Goal: Information Seeking & Learning: Stay updated

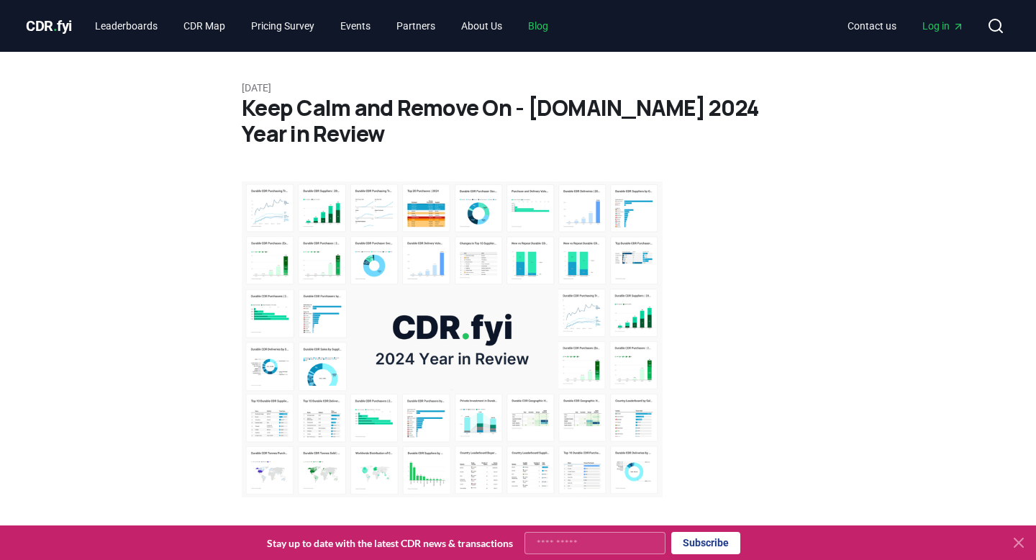
click at [560, 20] on link "Blog" at bounding box center [537, 26] width 43 height 26
click at [560, 32] on link "Blog" at bounding box center [537, 26] width 43 height 26
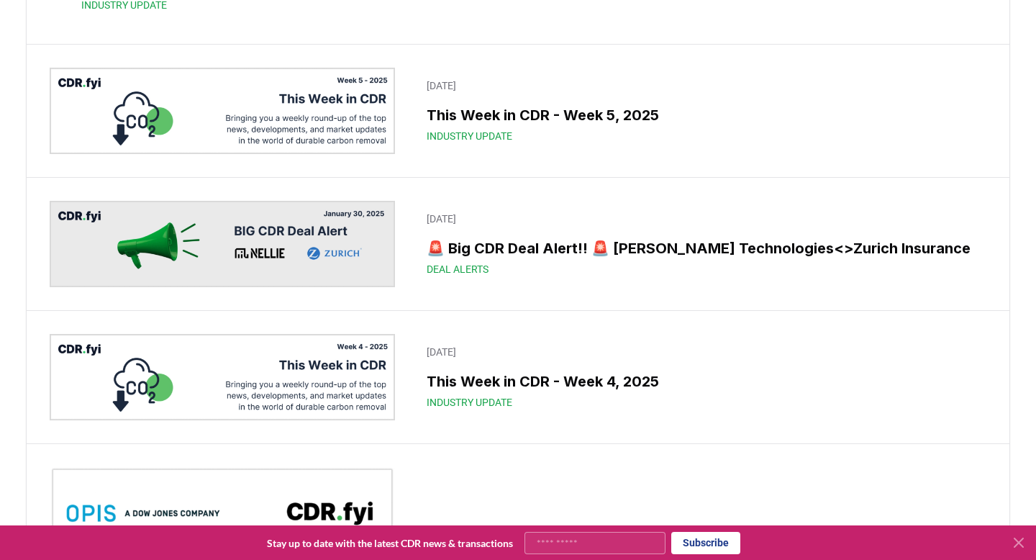
scroll to position [9382, 0]
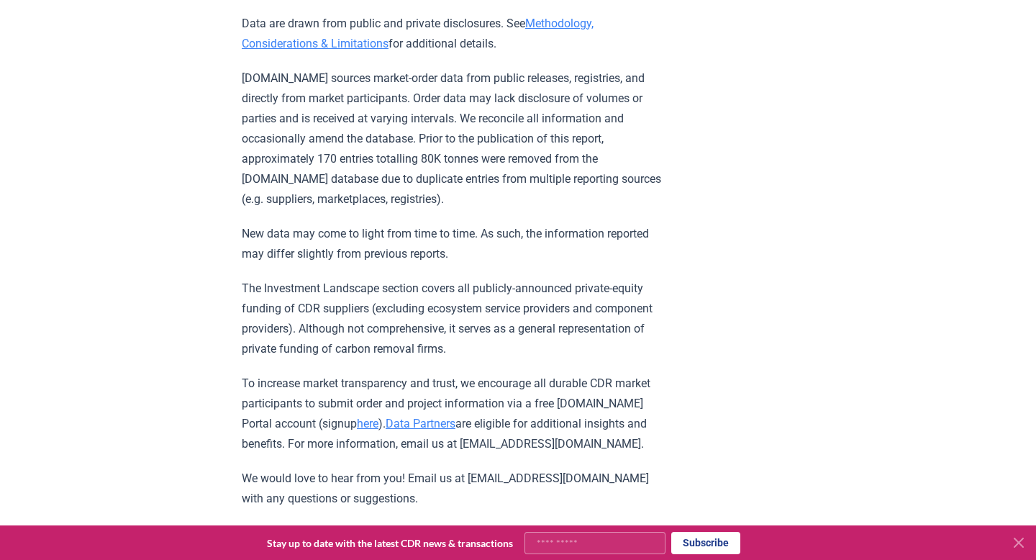
scroll to position [14691, 0]
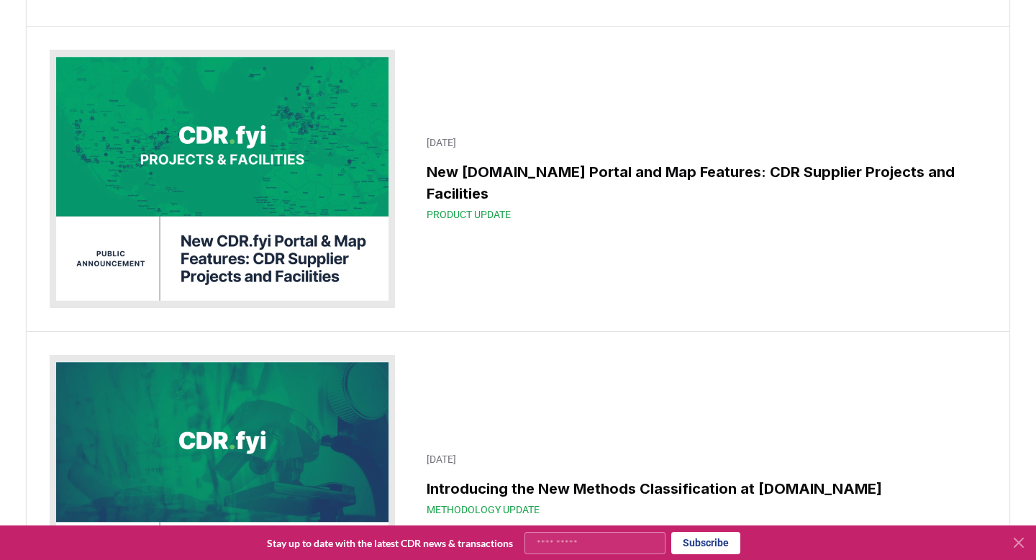
scroll to position [9382, 0]
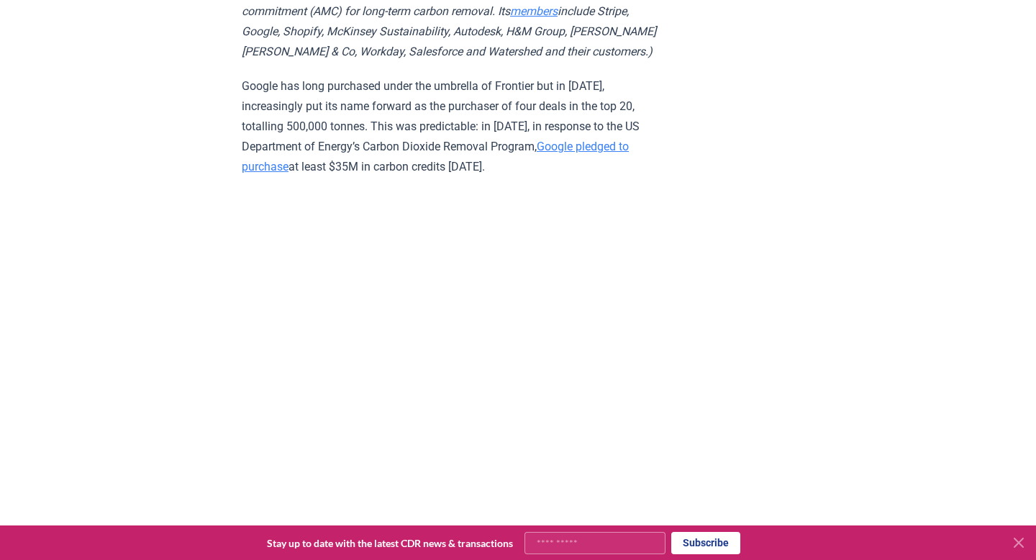
scroll to position [3725, 0]
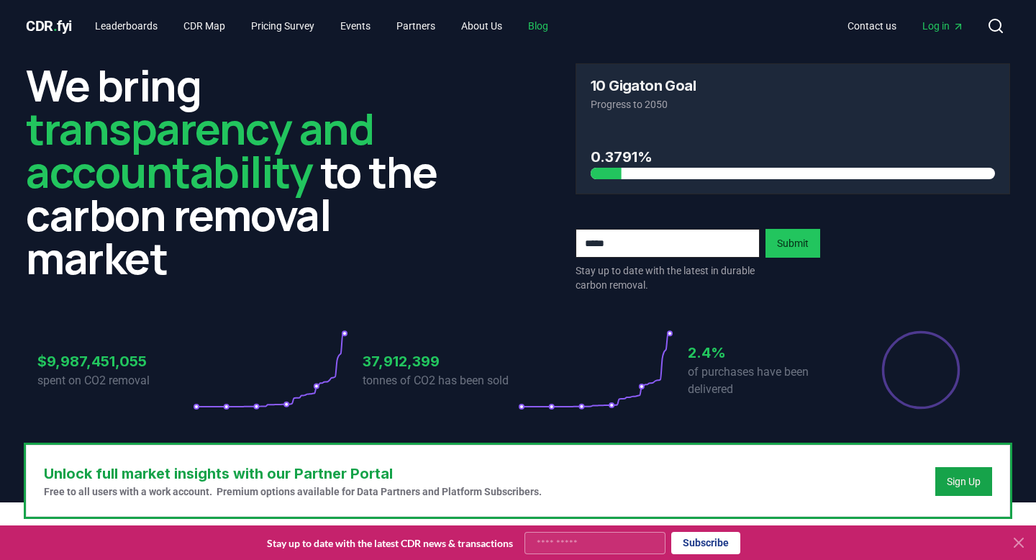
click at [553, 28] on link "Blog" at bounding box center [537, 26] width 43 height 26
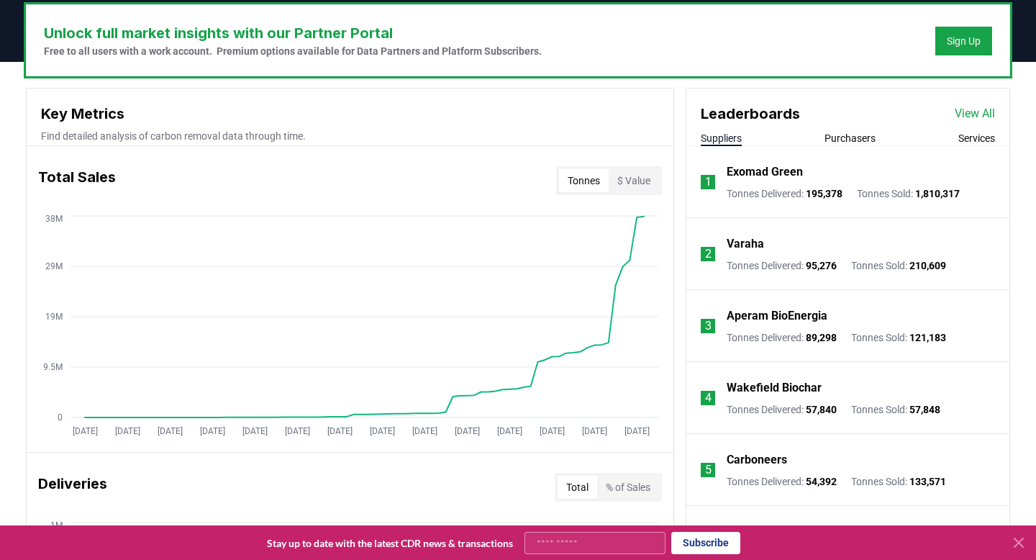
scroll to position [443, 0]
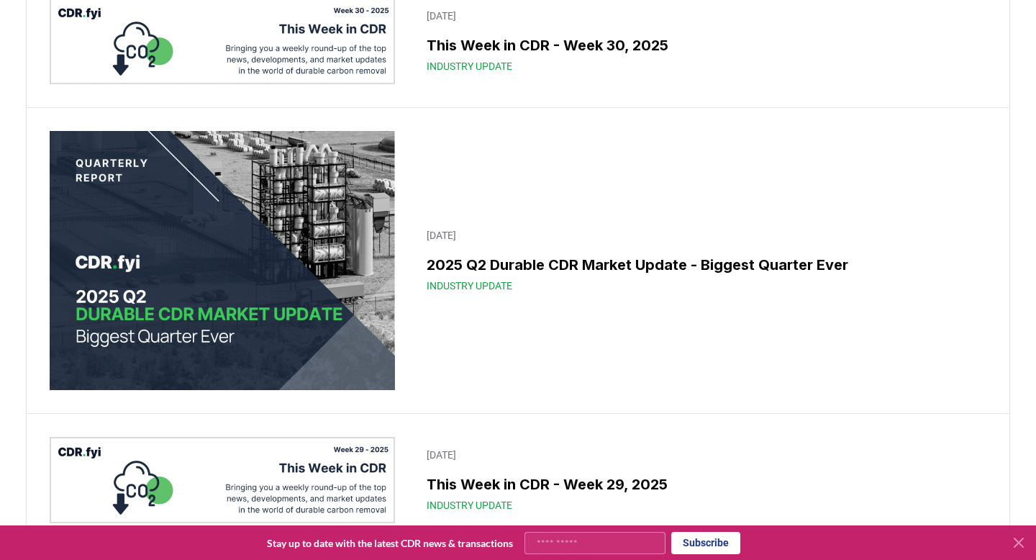
scroll to position [990, 0]
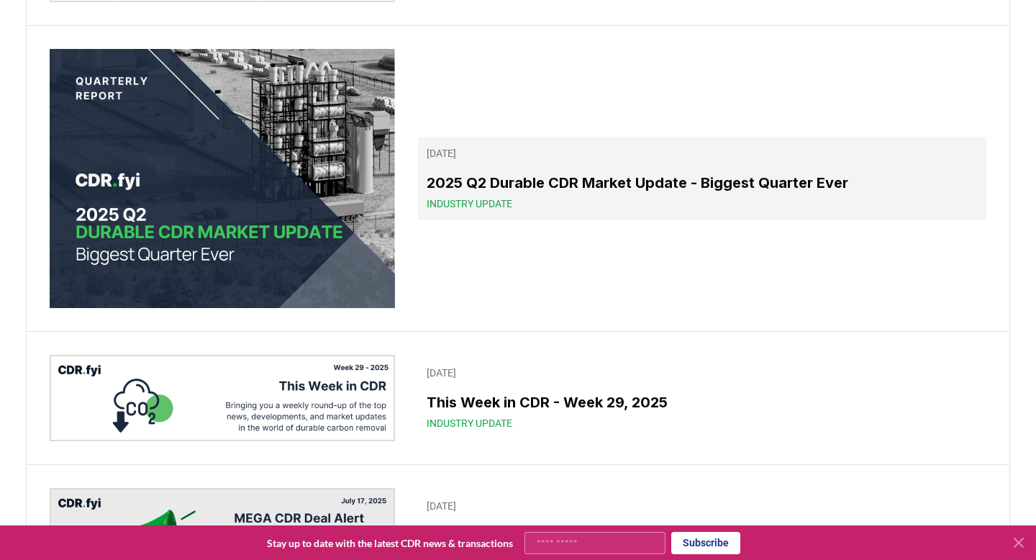
click at [561, 193] on h3 "2025 Q2 Durable CDR Market Update - Biggest Quarter Ever" at bounding box center [701, 183] width 551 height 22
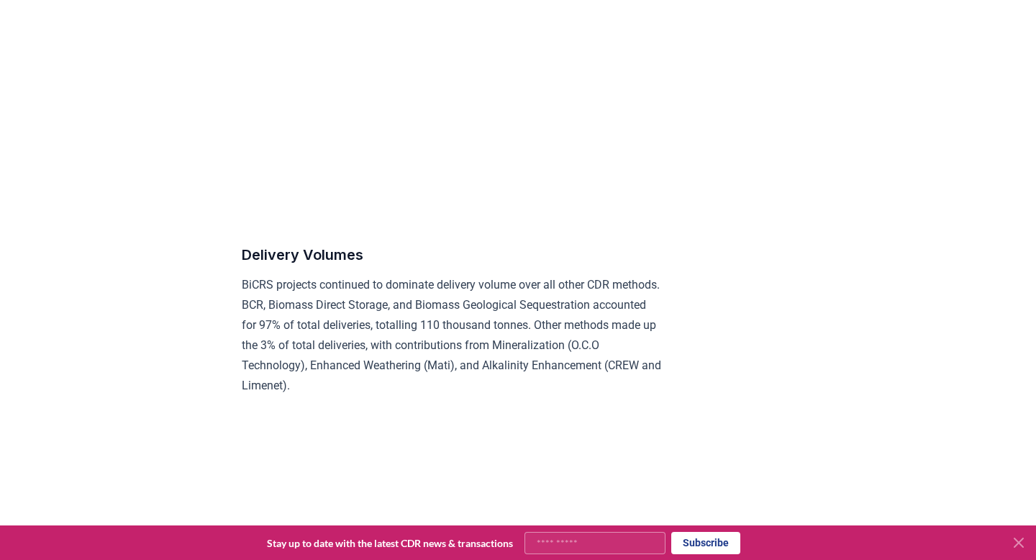
scroll to position [7054, 0]
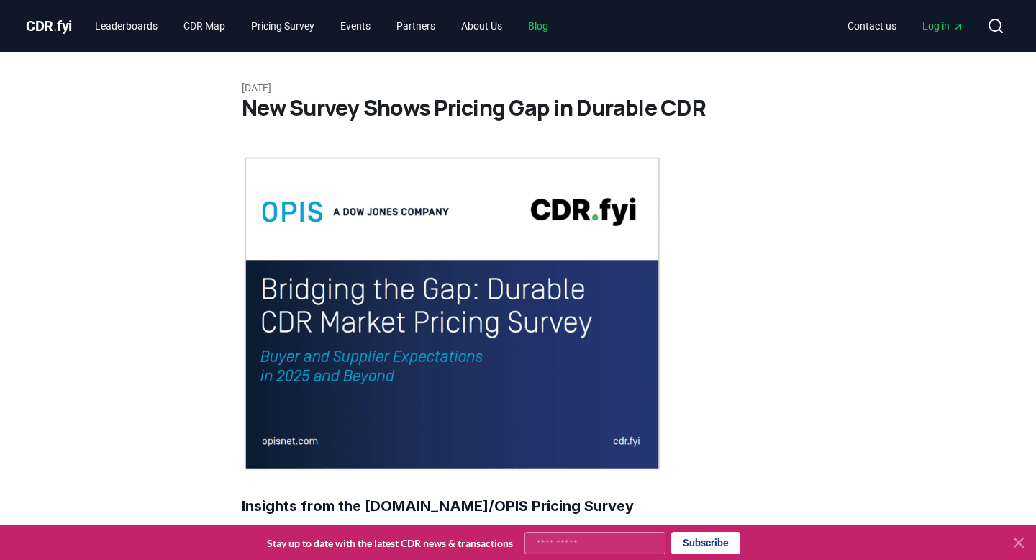
click at [553, 25] on link "Blog" at bounding box center [537, 26] width 43 height 26
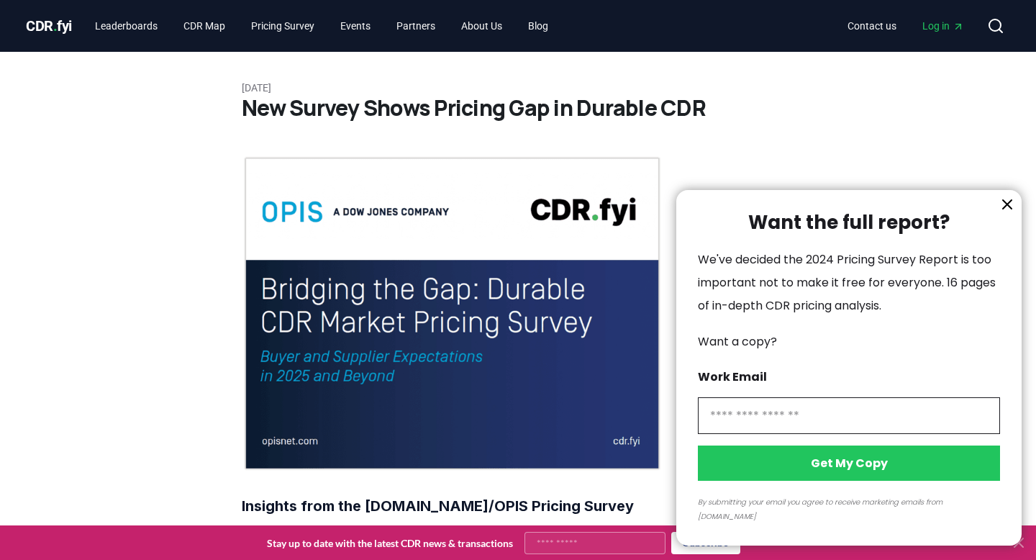
click at [565, 33] on div at bounding box center [518, 280] width 1036 height 560
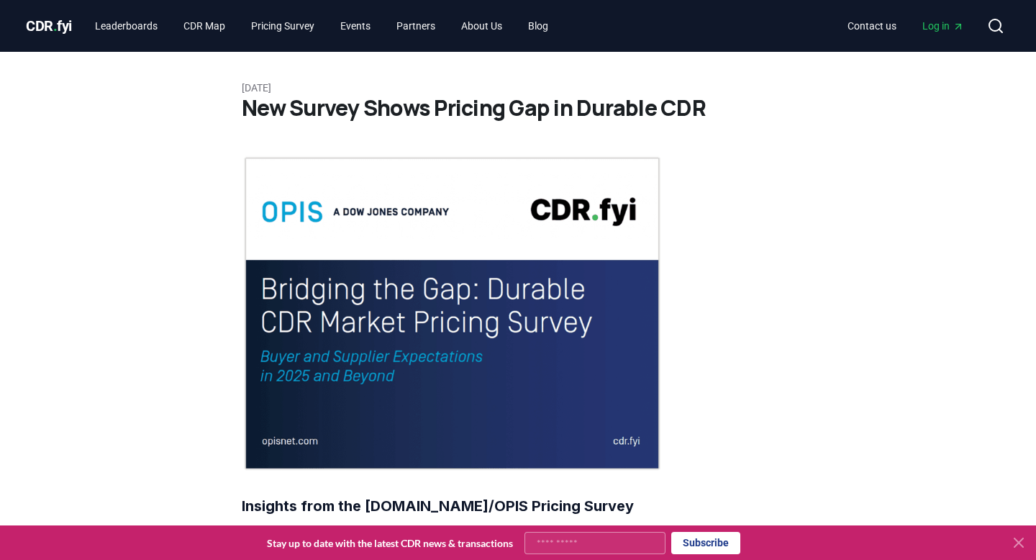
click at [564, 24] on div at bounding box center [518, 280] width 1036 height 560
click at [560, 24] on link "Blog" at bounding box center [537, 26] width 43 height 26
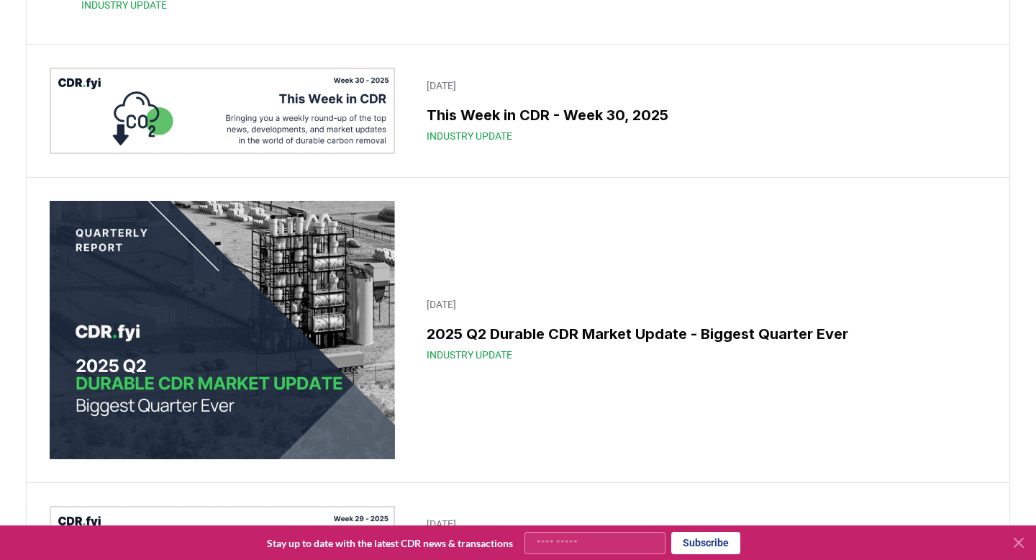
scroll to position [872, 0]
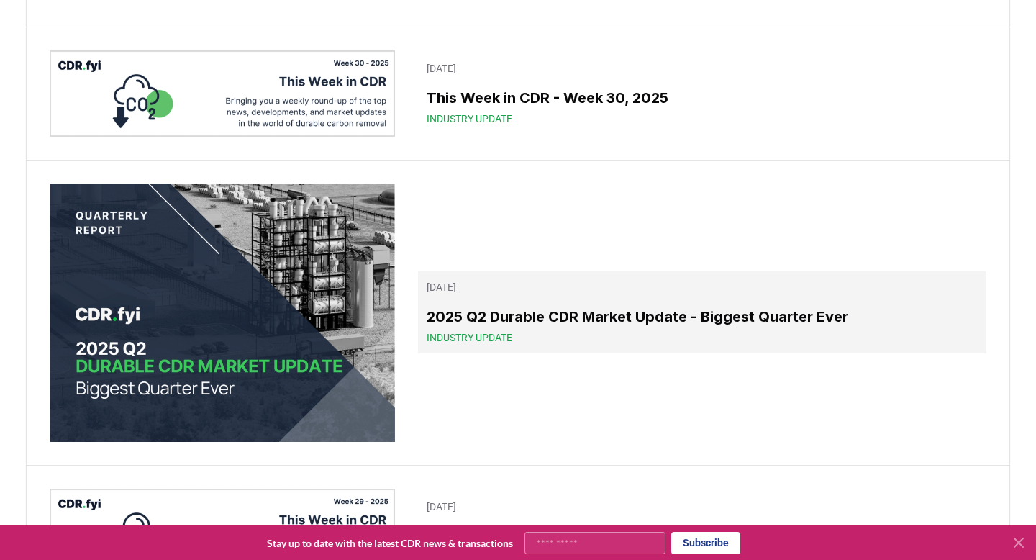
click at [594, 327] on h3 "2025 Q2 Durable CDR Market Update - Biggest Quarter Ever" at bounding box center [701, 317] width 551 height 22
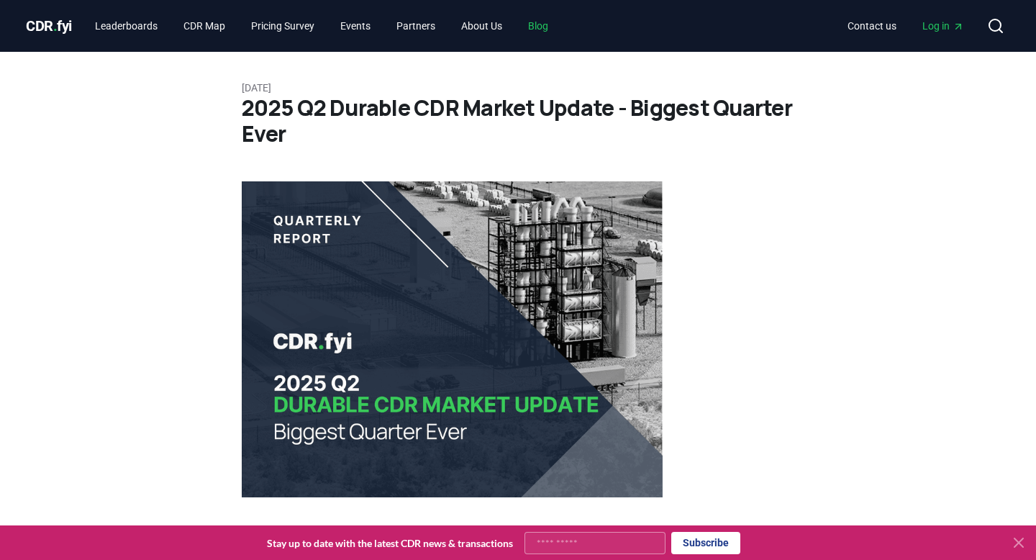
click at [539, 21] on link "Blog" at bounding box center [537, 26] width 43 height 26
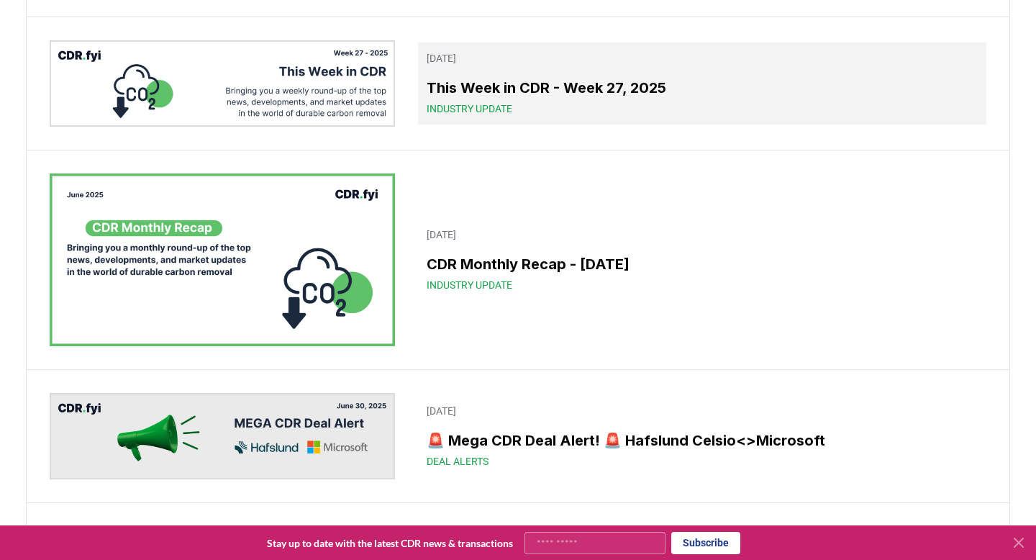
scroll to position [2104, 0]
